Goal: Task Accomplishment & Management: Complete application form

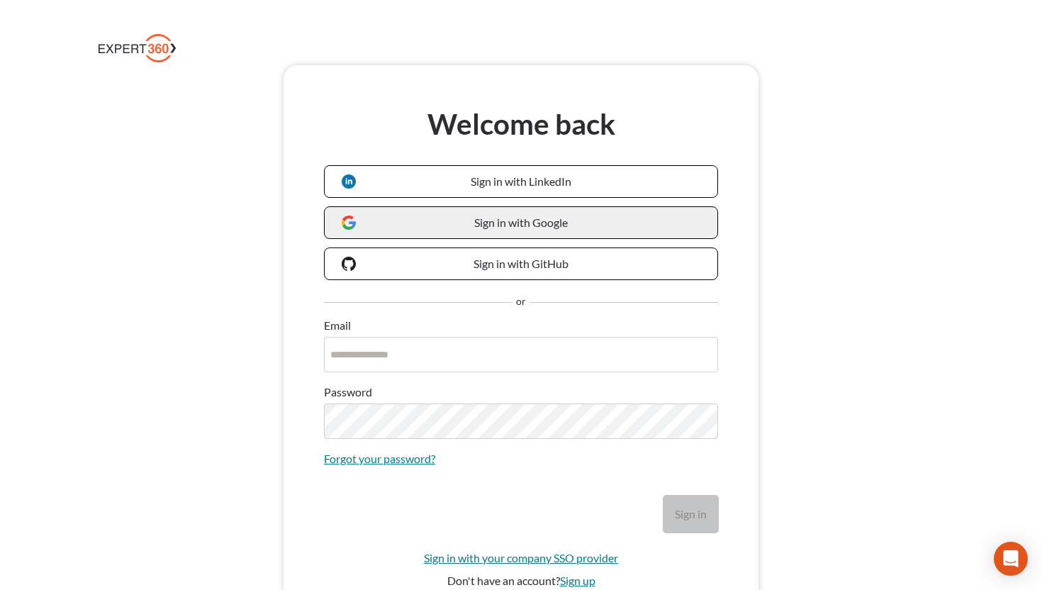
click at [420, 235] on link "Sign in with Google" at bounding box center [521, 222] width 394 height 33
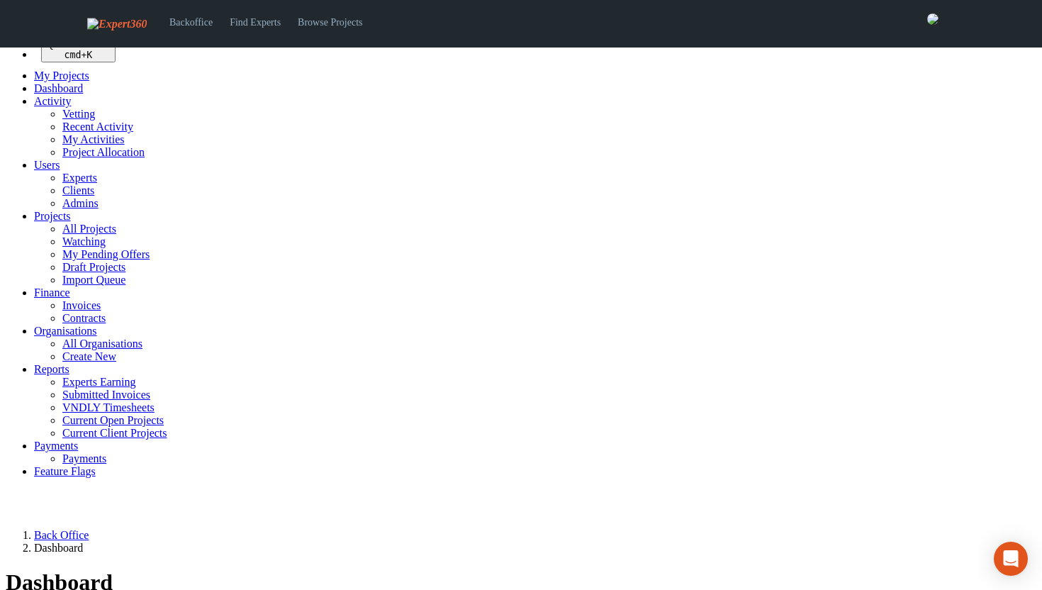
click at [53, 222] on span "Projects" at bounding box center [52, 216] width 37 height 12
click at [62, 235] on link "All Projects" at bounding box center [89, 229] width 54 height 12
select select "***"
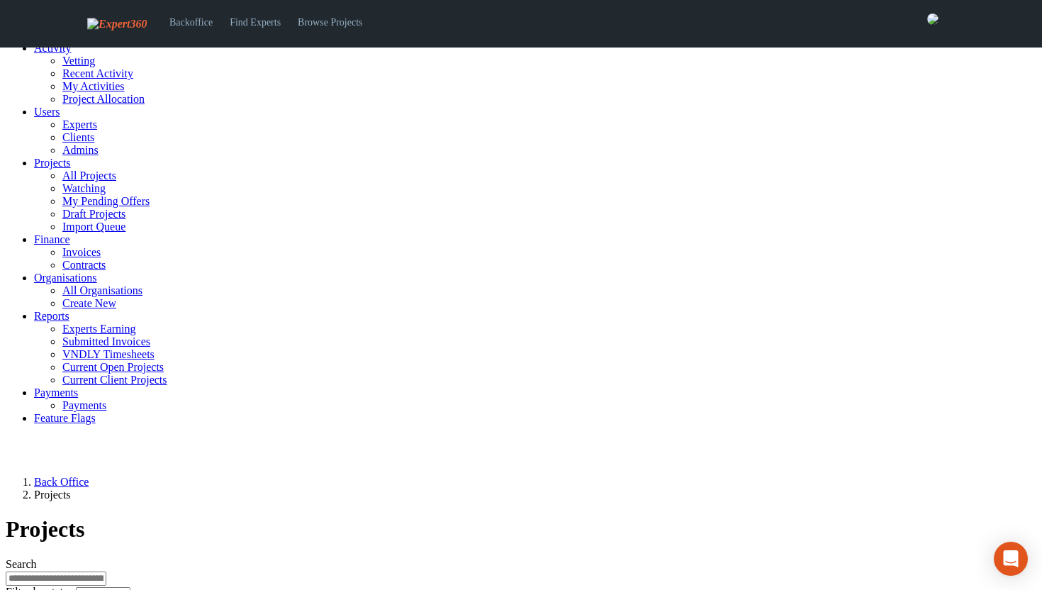
scroll to position [55, 0]
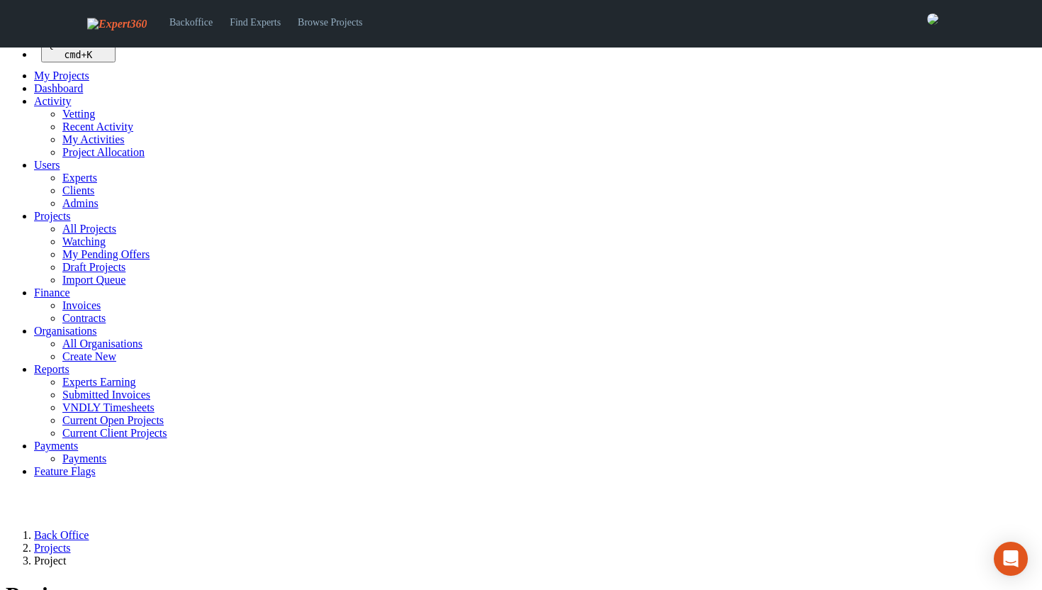
select select
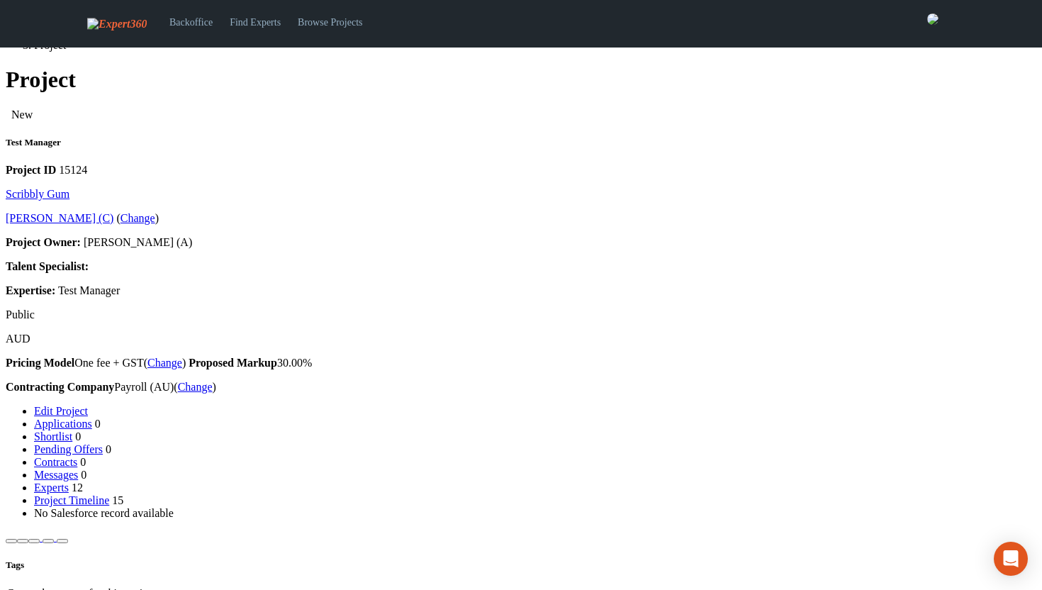
scroll to position [514, 0]
click at [43, 532] on icon at bounding box center [43, 538] width 0 height 12
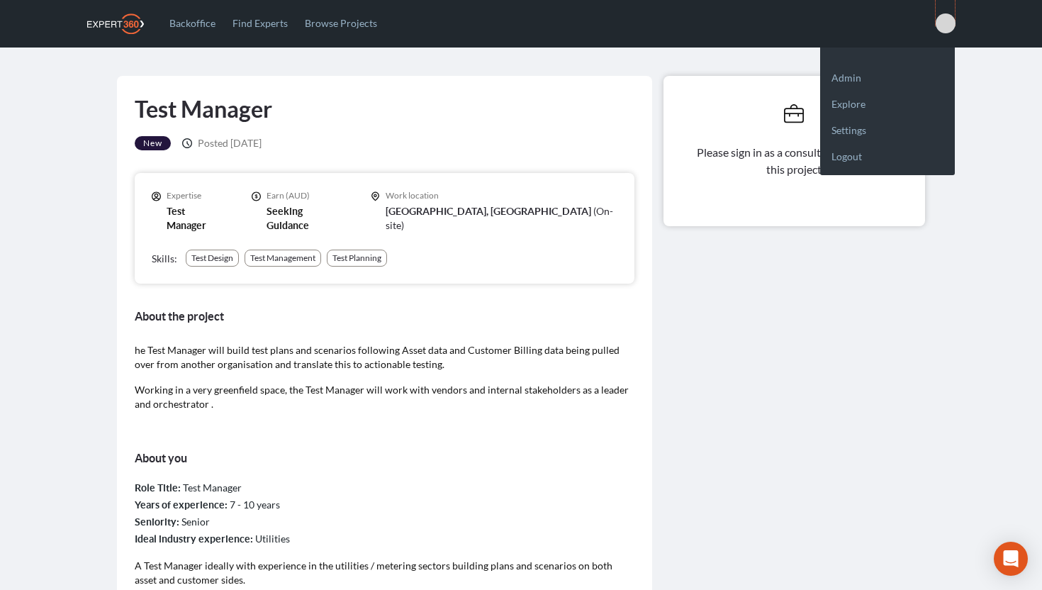
click at [943, 21] on span at bounding box center [945, 23] width 20 height 20
click at [850, 152] on link "Logout" at bounding box center [887, 150] width 135 height 26
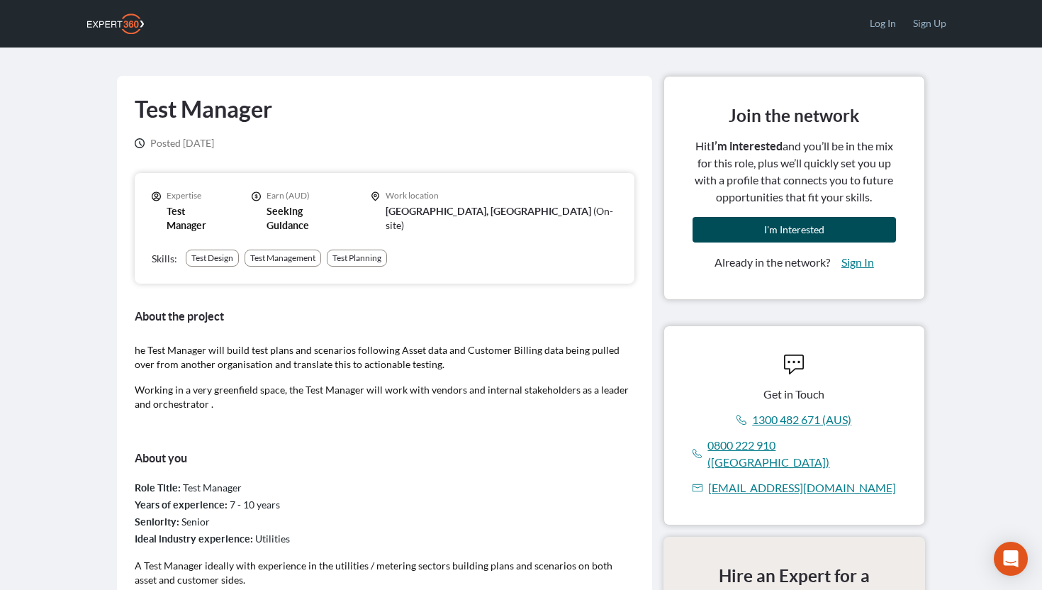
click at [785, 225] on span "I'm Interested" at bounding box center [794, 229] width 60 height 12
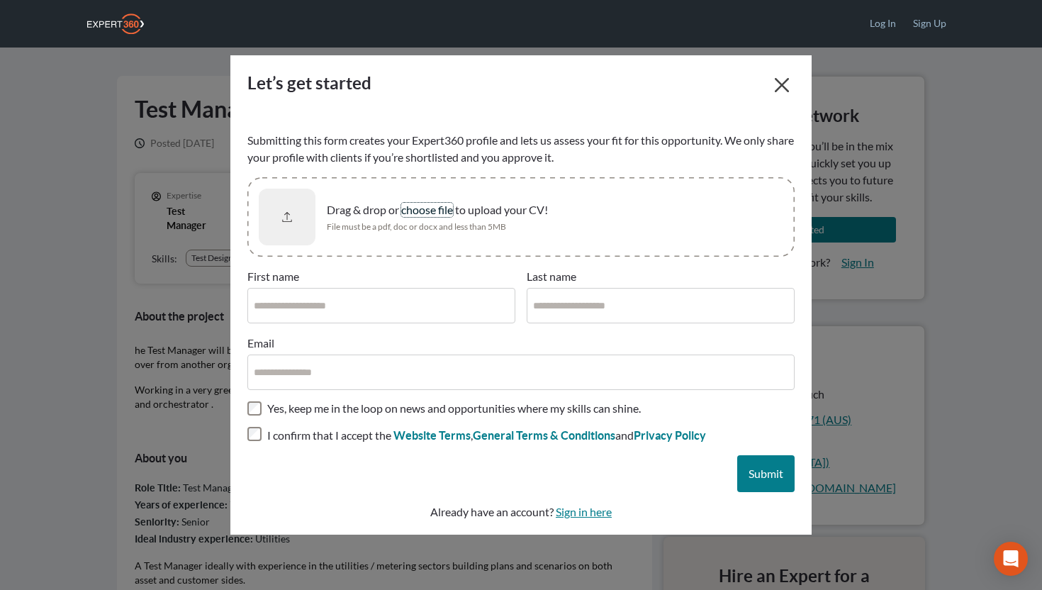
click at [421, 210] on span "choose file" at bounding box center [427, 209] width 52 height 13
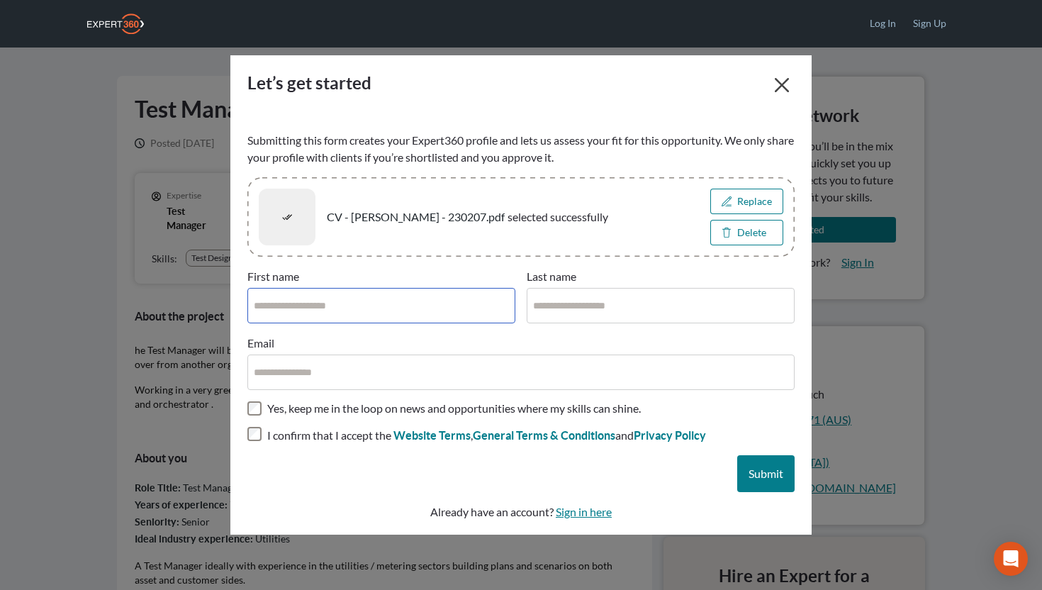
click at [330, 307] on input "First name" at bounding box center [381, 305] width 268 height 35
type input "******"
click at [544, 302] on input "Last name" at bounding box center [661, 305] width 268 height 35
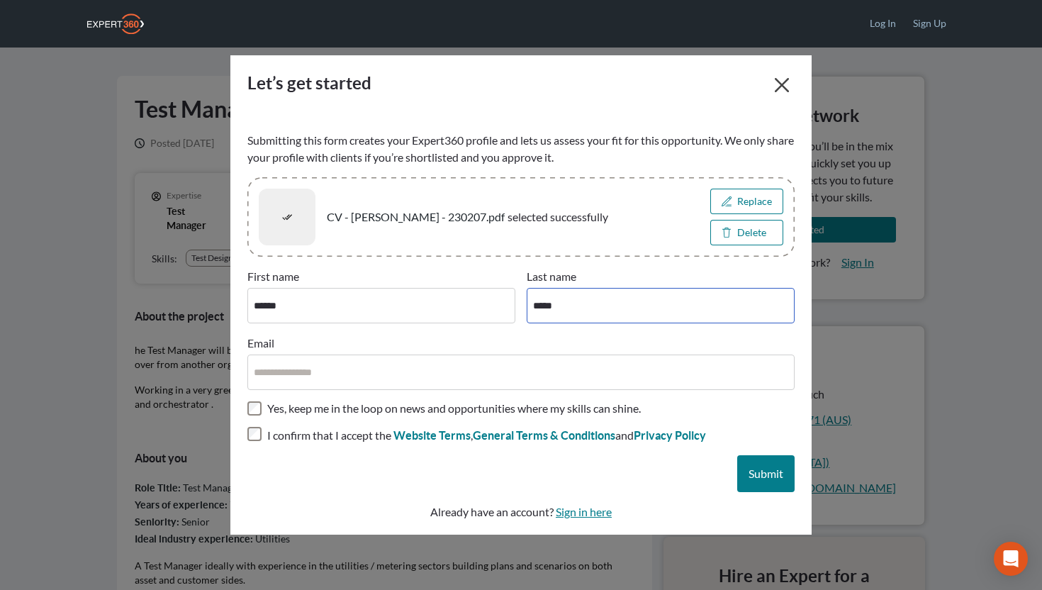
scroll to position [3, 0]
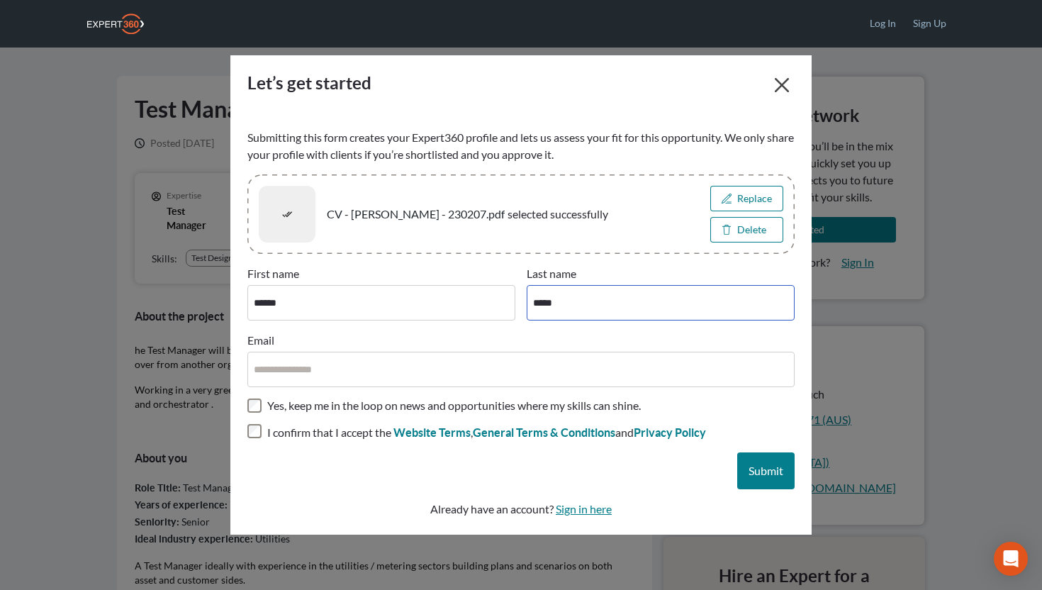
type input "*****"
click at [372, 364] on input "Email" at bounding box center [520, 369] width 547 height 35
type input "**********"
click at [752, 476] on span "Submit" at bounding box center [765, 469] width 35 height 13
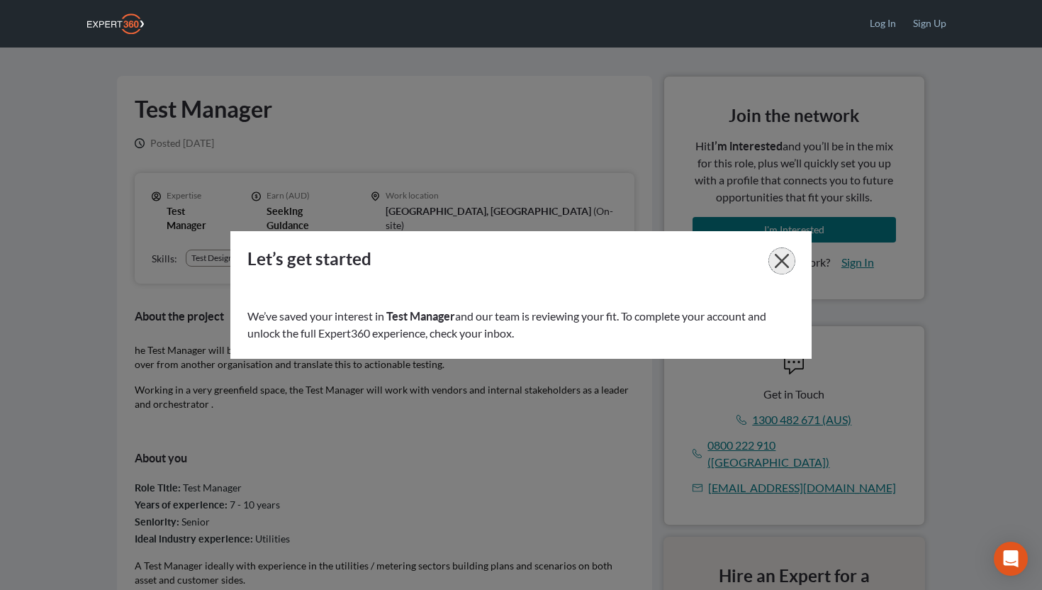
click at [780, 255] on icon "button" at bounding box center [782, 261] width 14 height 14
